Goal: Task Accomplishment & Management: Manage account settings

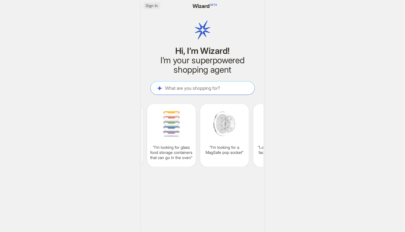
scroll to position [0, 474]
click at [151, 3] on span "Sign In" at bounding box center [152, 5] width 12 height 5
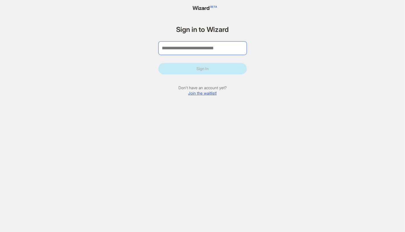
click at [188, 44] on input "tel" at bounding box center [202, 48] width 89 height 14
type input "**********"
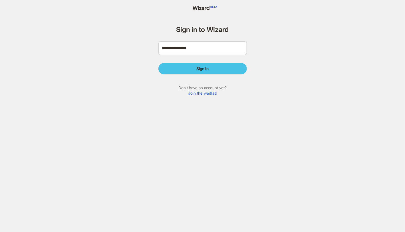
click at [206, 67] on span "Sign In" at bounding box center [202, 68] width 12 height 5
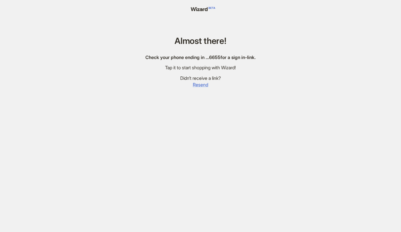
click at [198, 86] on span "Resend" at bounding box center [200, 85] width 15 height 6
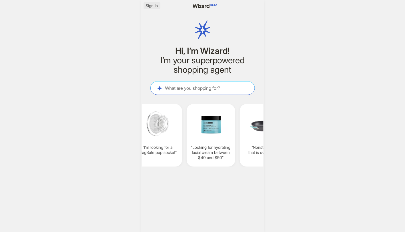
scroll to position [0, 541]
click at [151, 6] on span "Sign In" at bounding box center [152, 5] width 12 height 5
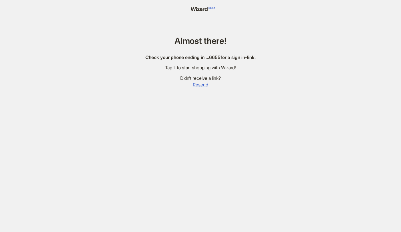
click at [187, 73] on div "Almost there! Check your phone ending in … 6655 for a sign in-link. Tap it to s…" at bounding box center [200, 123] width 124 height 246
click at [172, 66] on div "Tap it to start shopping with Wizard!" at bounding box center [200, 68] width 110 height 6
click at [200, 83] on span "Resend" at bounding box center [200, 85] width 15 height 6
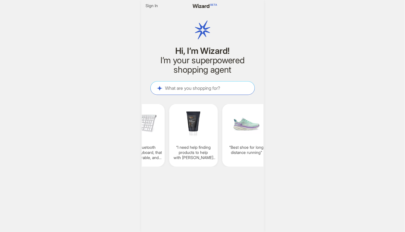
scroll to position [0, 558]
